Goal: Information Seeking & Learning: Understand process/instructions

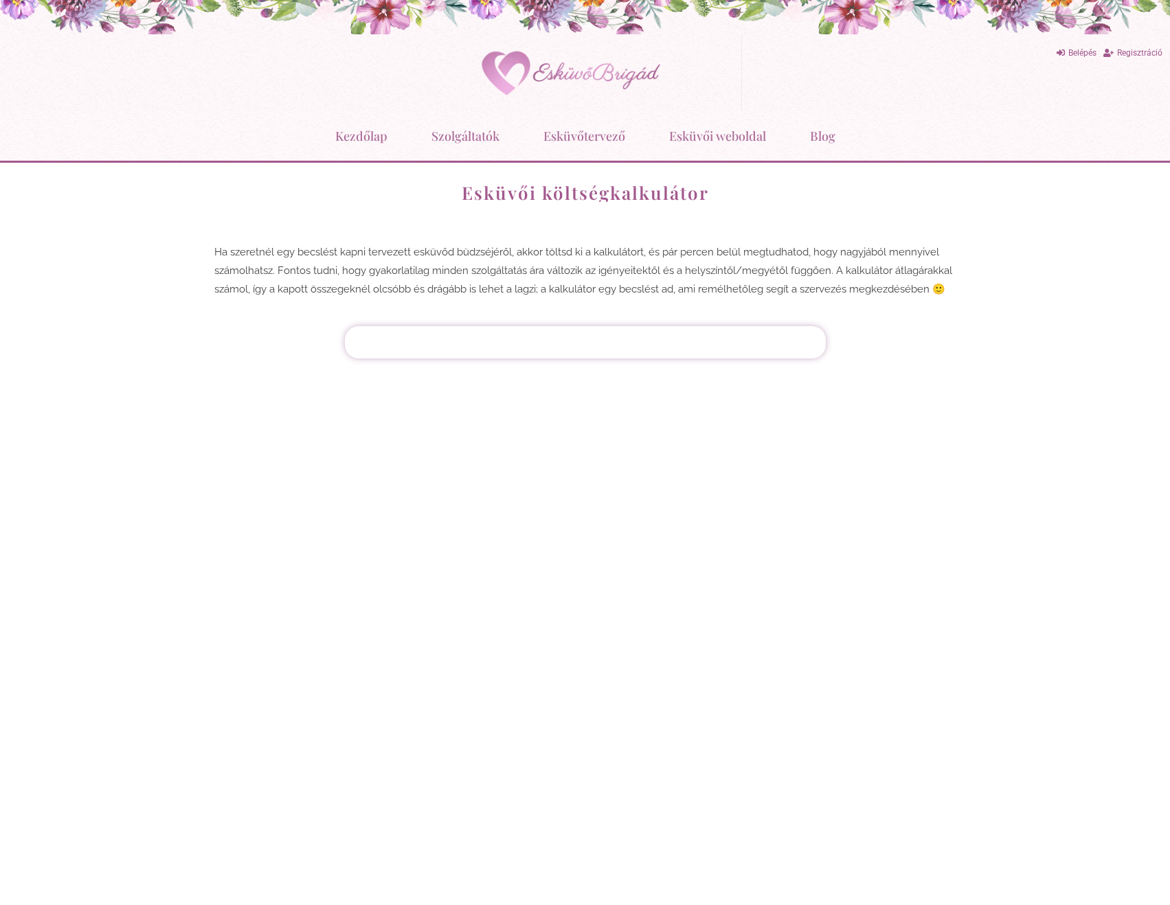
click at [267, 253] on p "Ha szeretnél egy becslést kapni tervezett esküvőd büdzséjéről, akkor töltsd ki …" at bounding box center [585, 271] width 742 height 56
click at [266, 253] on p "Ha szeretnél egy becslést kapni tervezett esküvőd büdzséjéről, akkor töltsd ki …" at bounding box center [585, 271] width 742 height 56
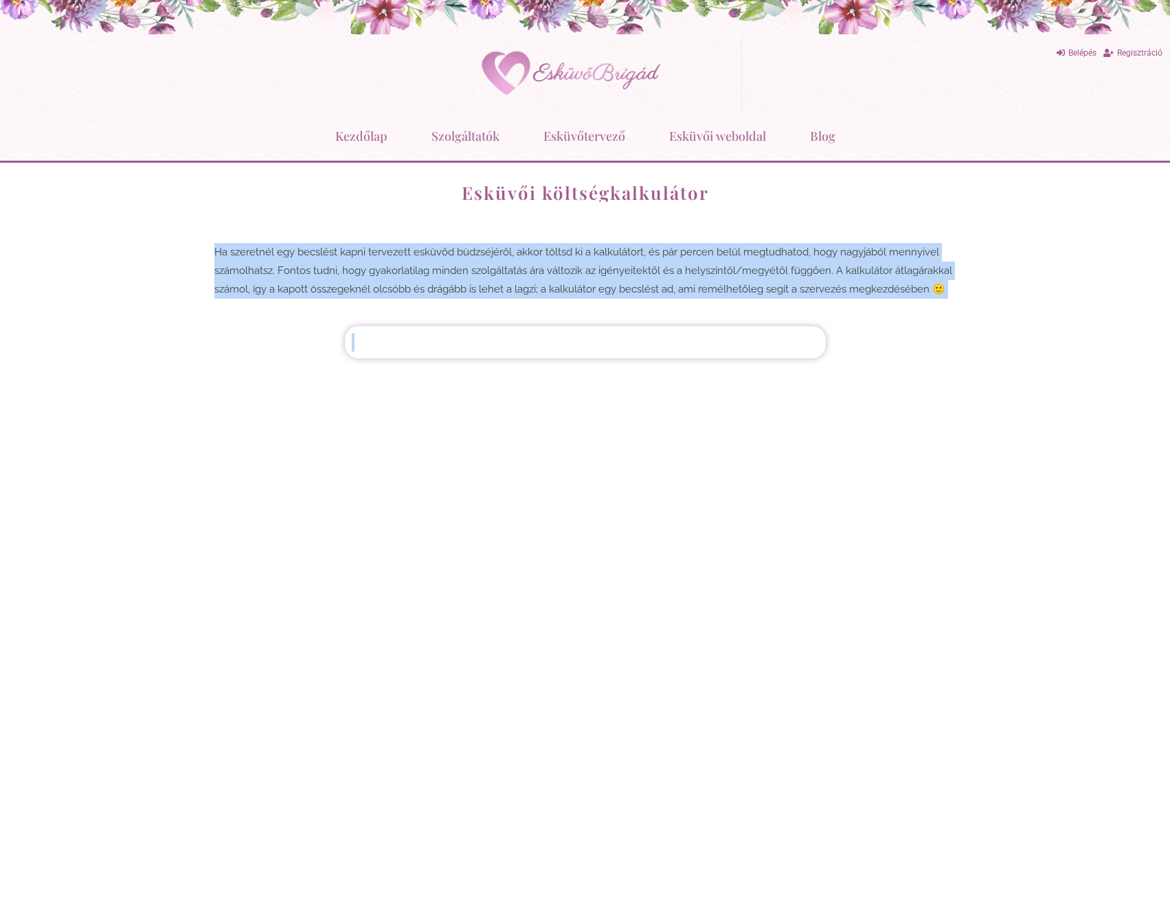
click at [266, 253] on p "Ha szeretnél egy becslést kapni tervezett esküvőd büdzséjéről, akkor töltsd ki …" at bounding box center [585, 271] width 742 height 56
click at [537, 287] on p "Ha szeretnél egy becslést kapni tervezett esküvőd büdzséjéről, akkor töltsd ki …" at bounding box center [585, 271] width 742 height 56
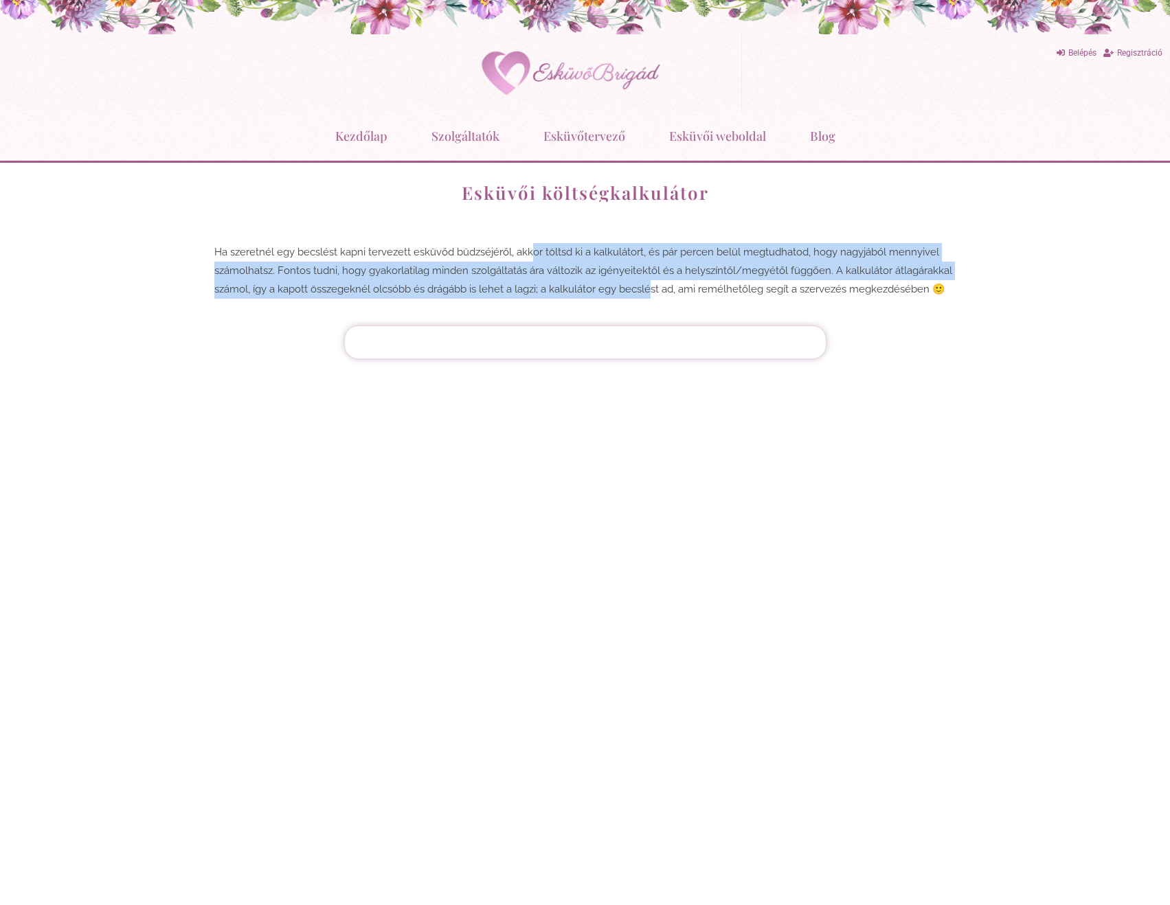
drag, startPoint x: 534, startPoint y: 256, endPoint x: 653, endPoint y: 300, distance: 127.4
click at [653, 300] on div "Ha szeretnél egy becslést kapni tervezett esküvőd büdzséjéről, akkor töltsd ki …" at bounding box center [585, 274] width 769 height 90
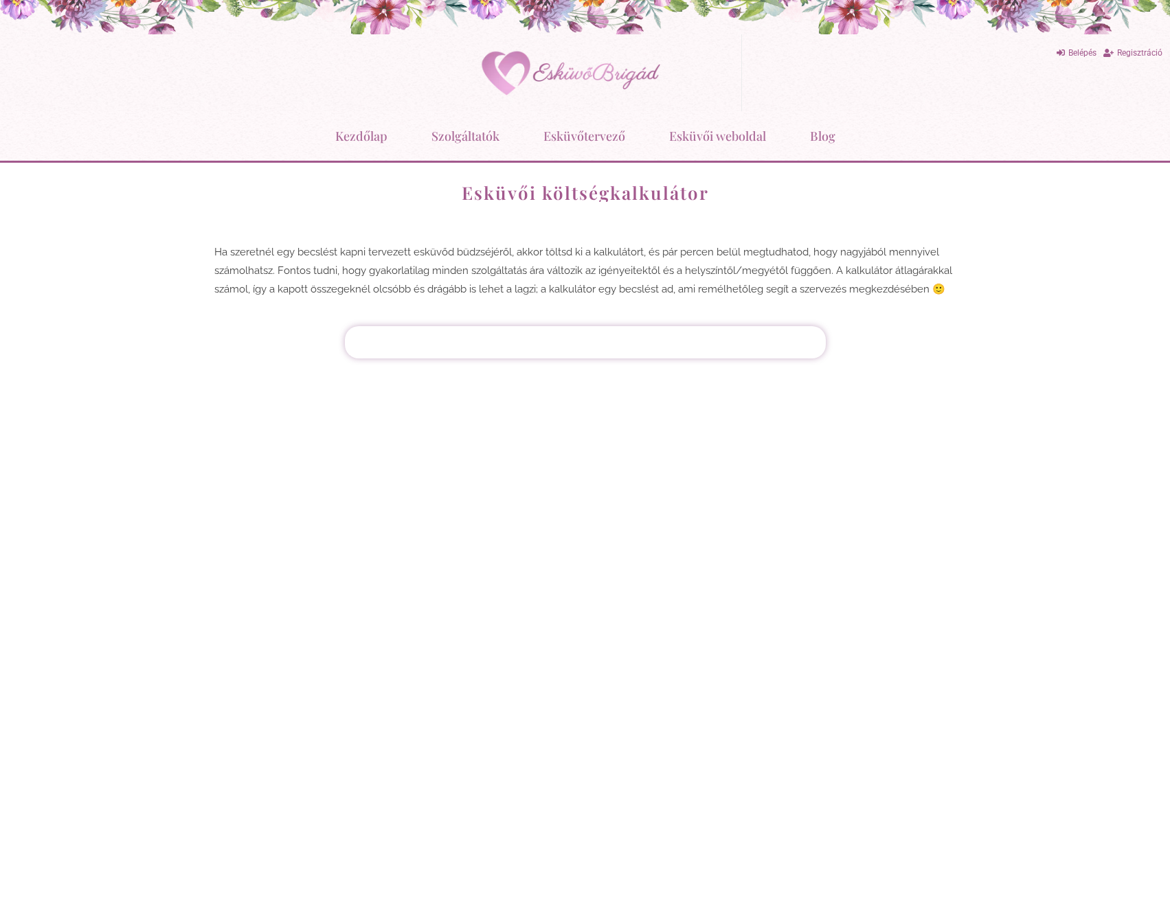
click at [706, 260] on p "Ha szeretnél egy becslést kapni tervezett esküvőd büdzséjéről, akkor töltsd ki …" at bounding box center [585, 271] width 742 height 56
click at [706, 345] on div at bounding box center [585, 342] width 467 height 19
click at [448, 348] on div at bounding box center [585, 342] width 467 height 19
drag, startPoint x: 370, startPoint y: 350, endPoint x: 401, endPoint y: 415, distance: 71.6
click at [370, 351] on div at bounding box center [585, 342] width 467 height 19
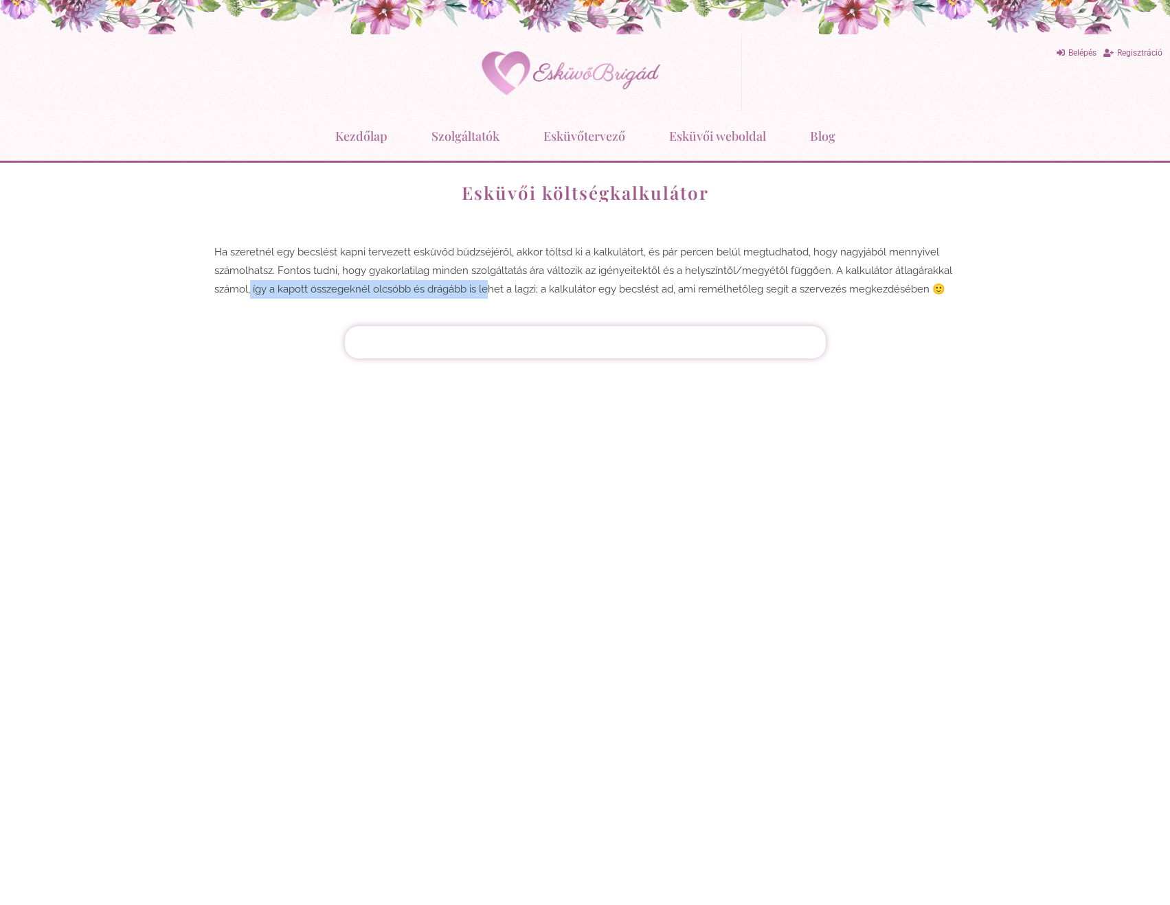
drag, startPoint x: 252, startPoint y: 286, endPoint x: 499, endPoint y: 286, distance: 246.6
click at [497, 286] on p "Ha szeretnél egy becslést kapni tervezett esküvőd büdzséjéről, akkor töltsd ki …" at bounding box center [585, 271] width 742 height 56
click at [502, 286] on p "Ha szeretnél egy becslést kapni tervezett esküvőd büdzséjéről, akkor töltsd ki …" at bounding box center [585, 271] width 742 height 56
click at [543, 306] on div "Ha szeretnél egy becslést kapni tervezett esküvőd büdzséjéről, akkor töltsd ki …" at bounding box center [585, 274] width 769 height 90
